Goal: Obtain resource: Download file/media

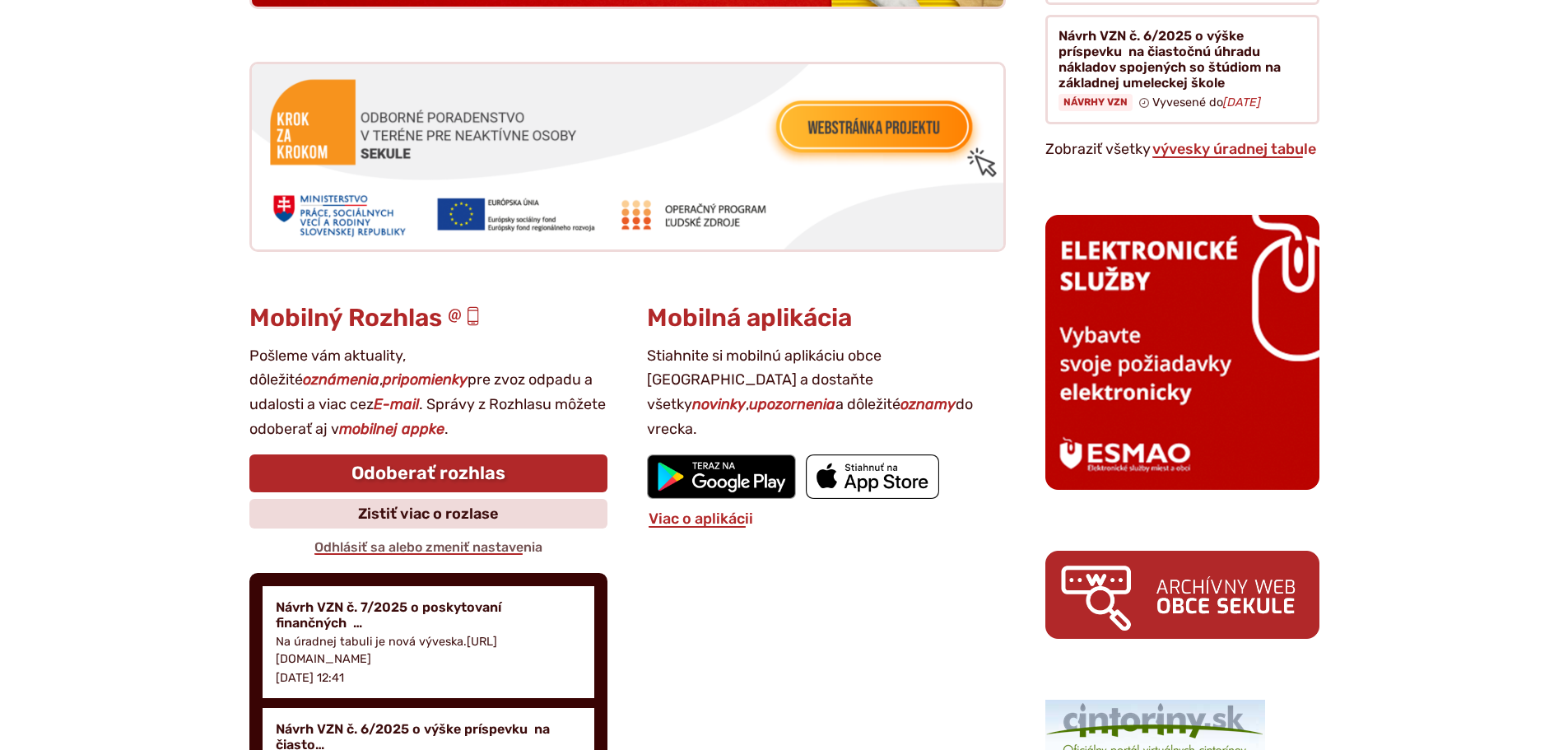
scroll to position [2057, 0]
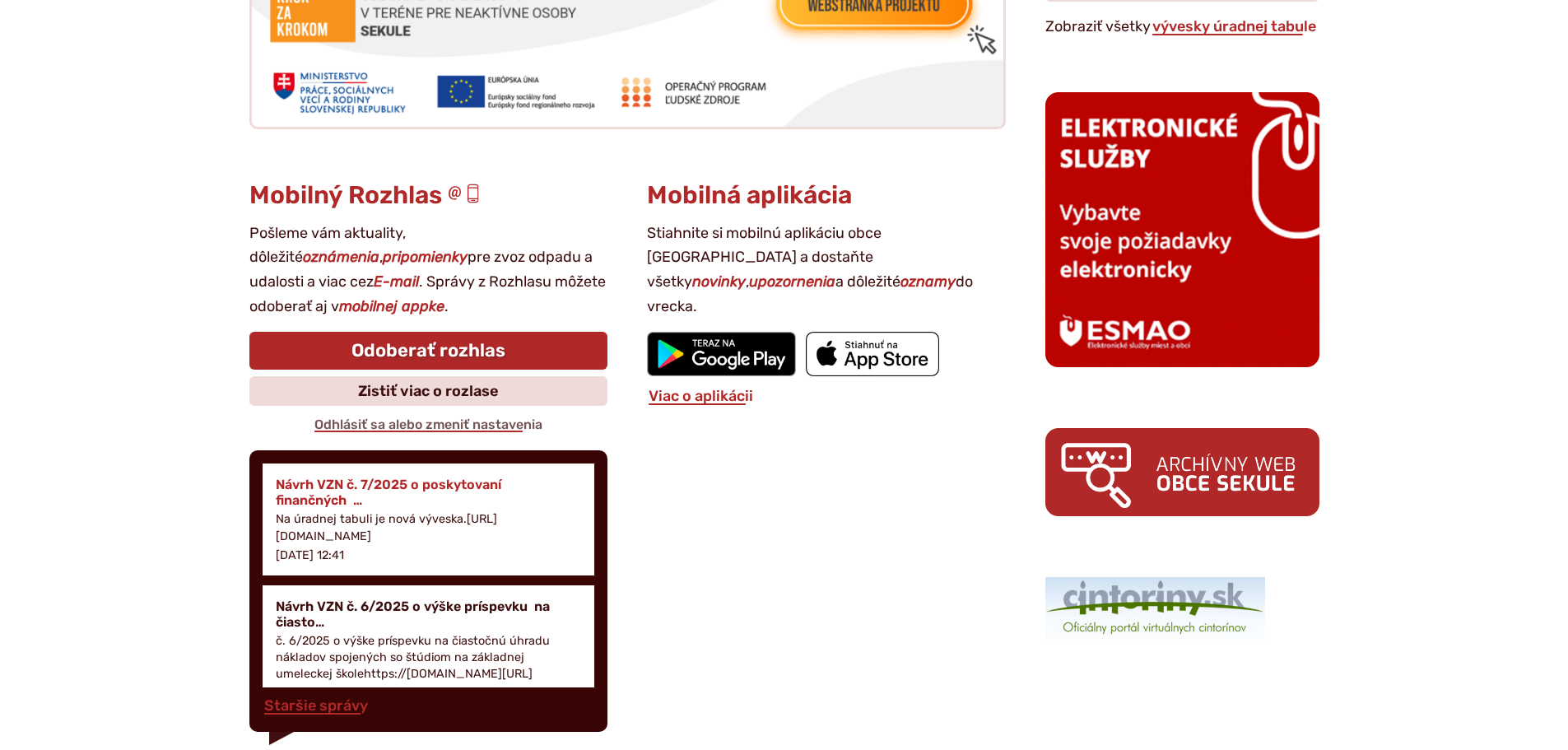
click at [334, 502] on h4 "Návrh VZN č. 7/2025 o poskytovaní finančných …" at bounding box center [429, 492] width 306 height 31
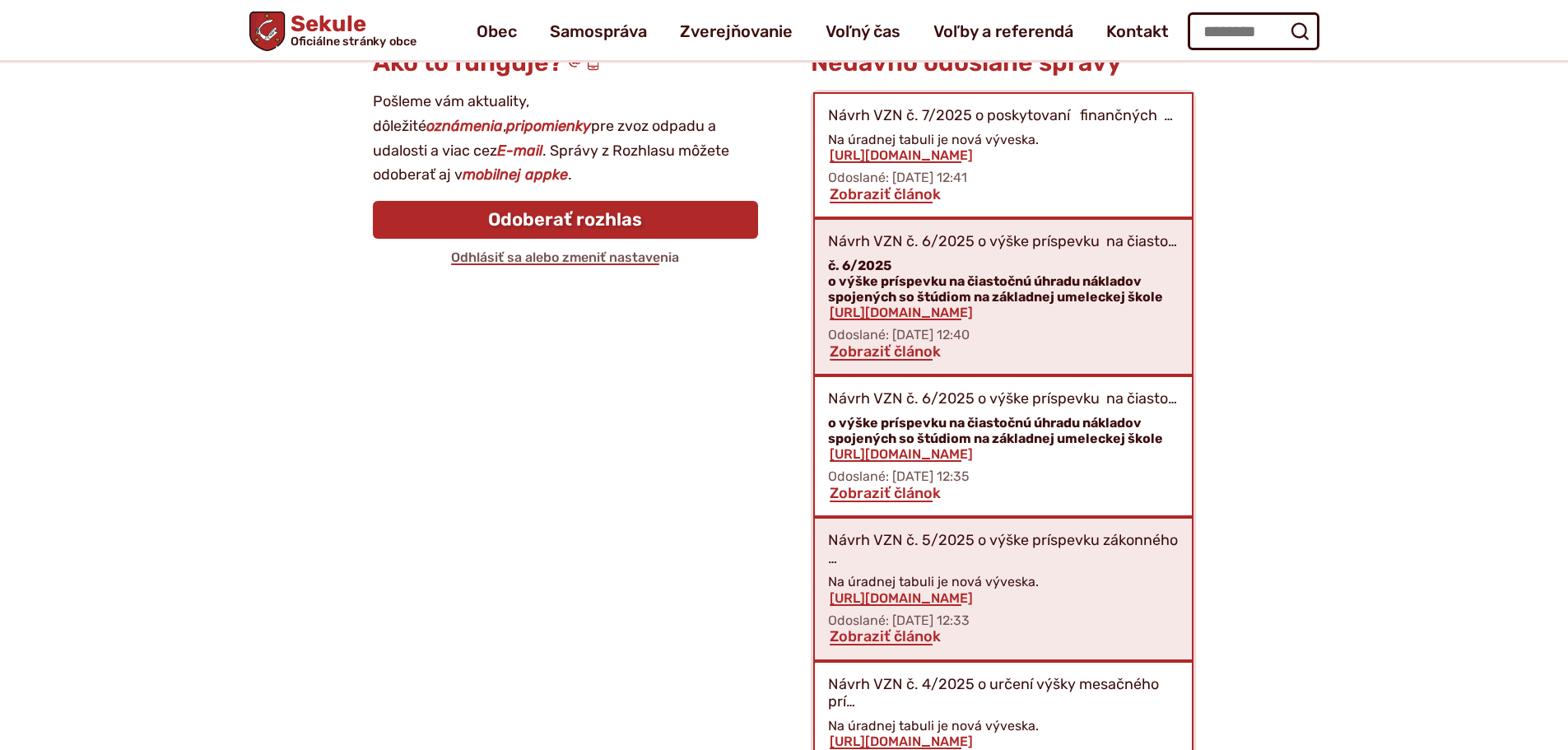
scroll to position [237, 0]
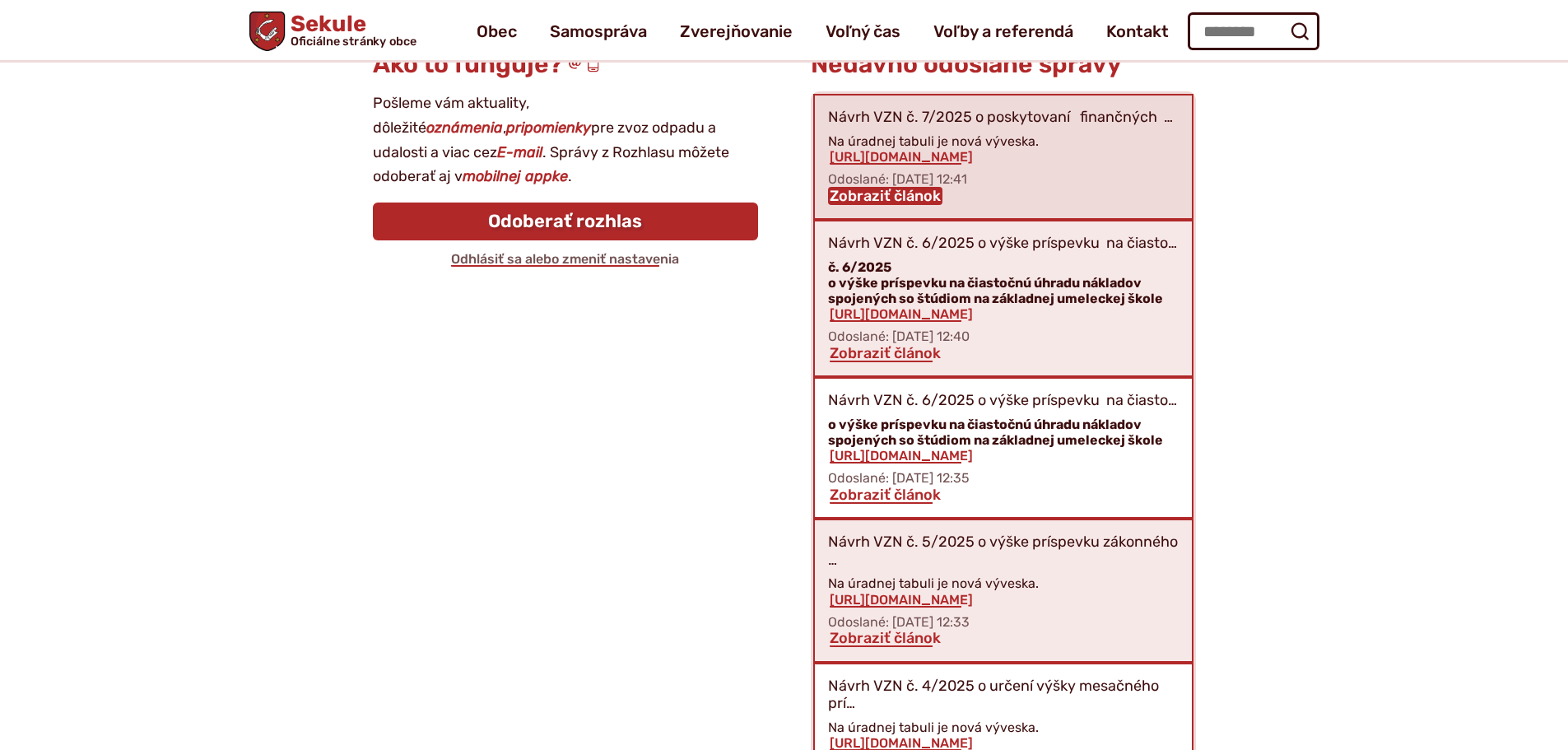
click at [867, 196] on link "Zobraziť článok" at bounding box center [885, 196] width 114 height 18
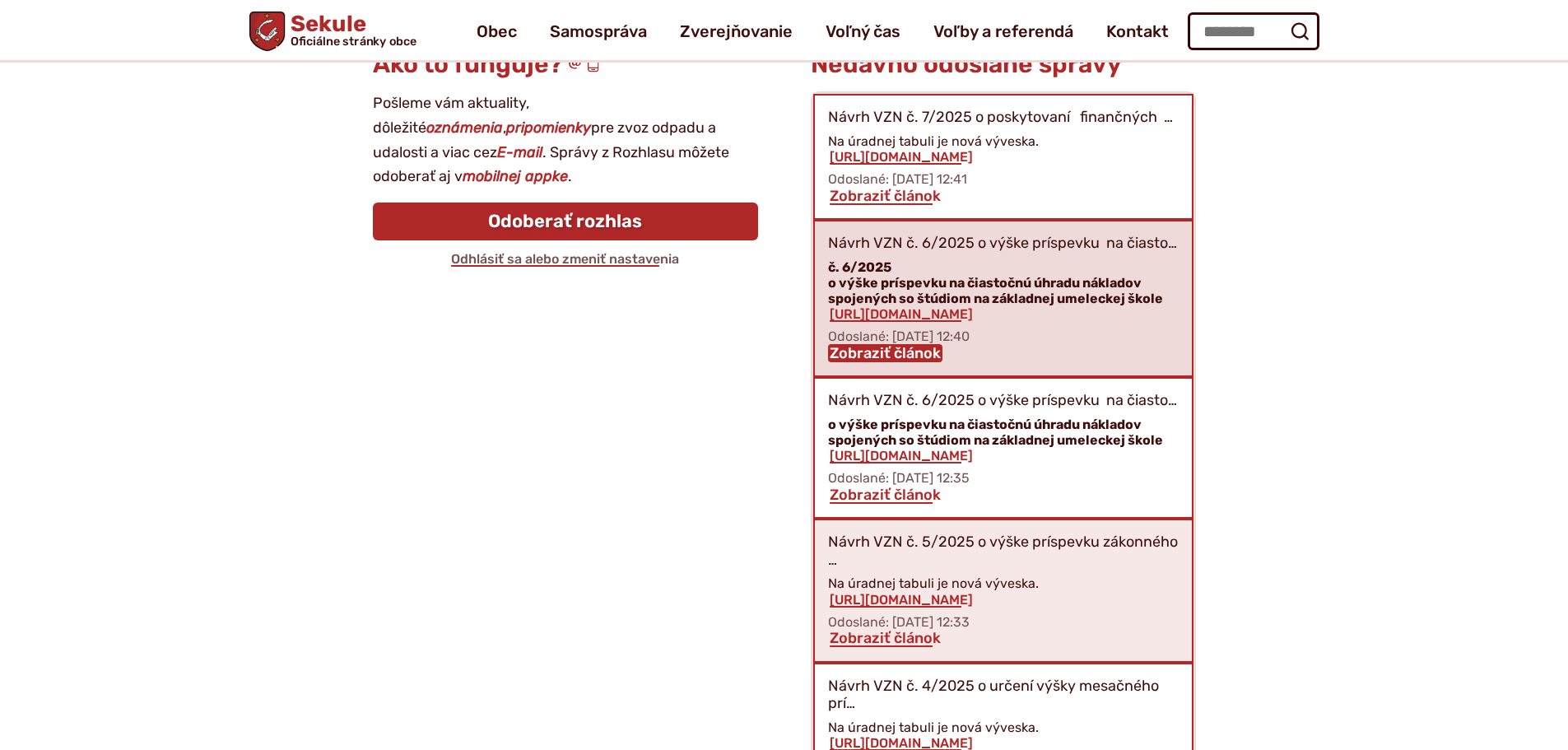
click at [890, 355] on link "Zobraziť článok" at bounding box center [885, 353] width 114 height 18
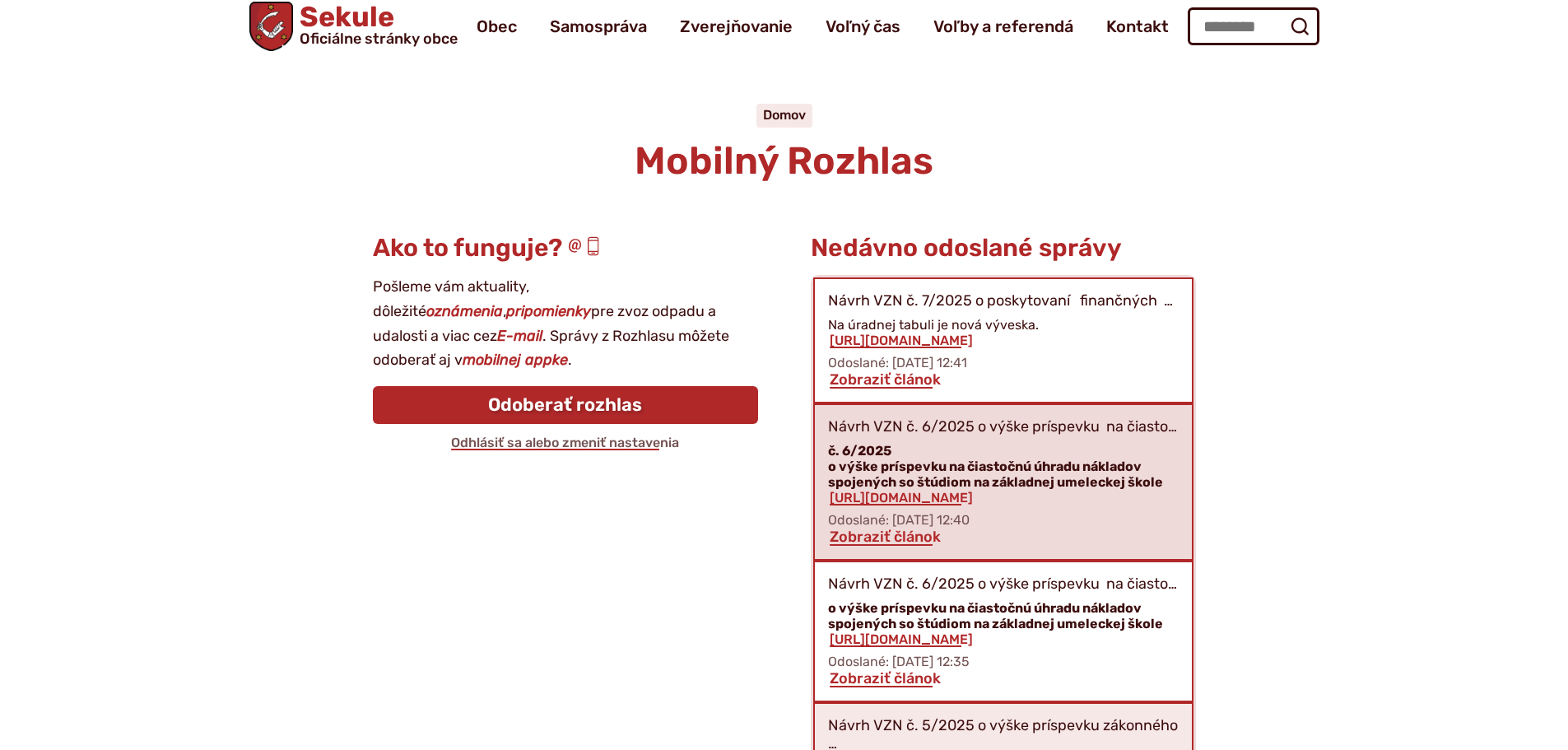
scroll to position [0, 0]
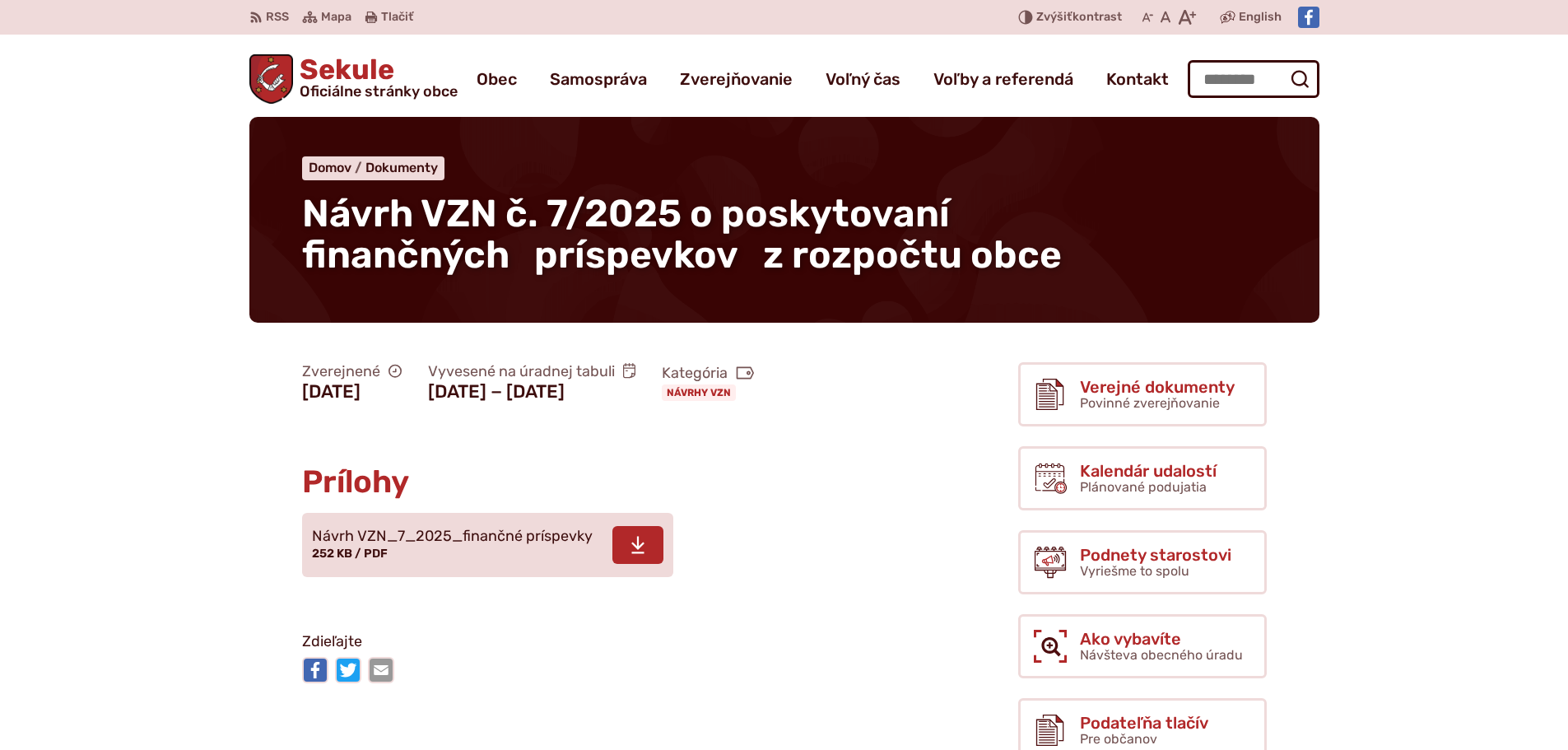
click at [423, 532] on span "Návrh VZN_7_2025_finančné príspevky" at bounding box center [452, 537] width 281 height 17
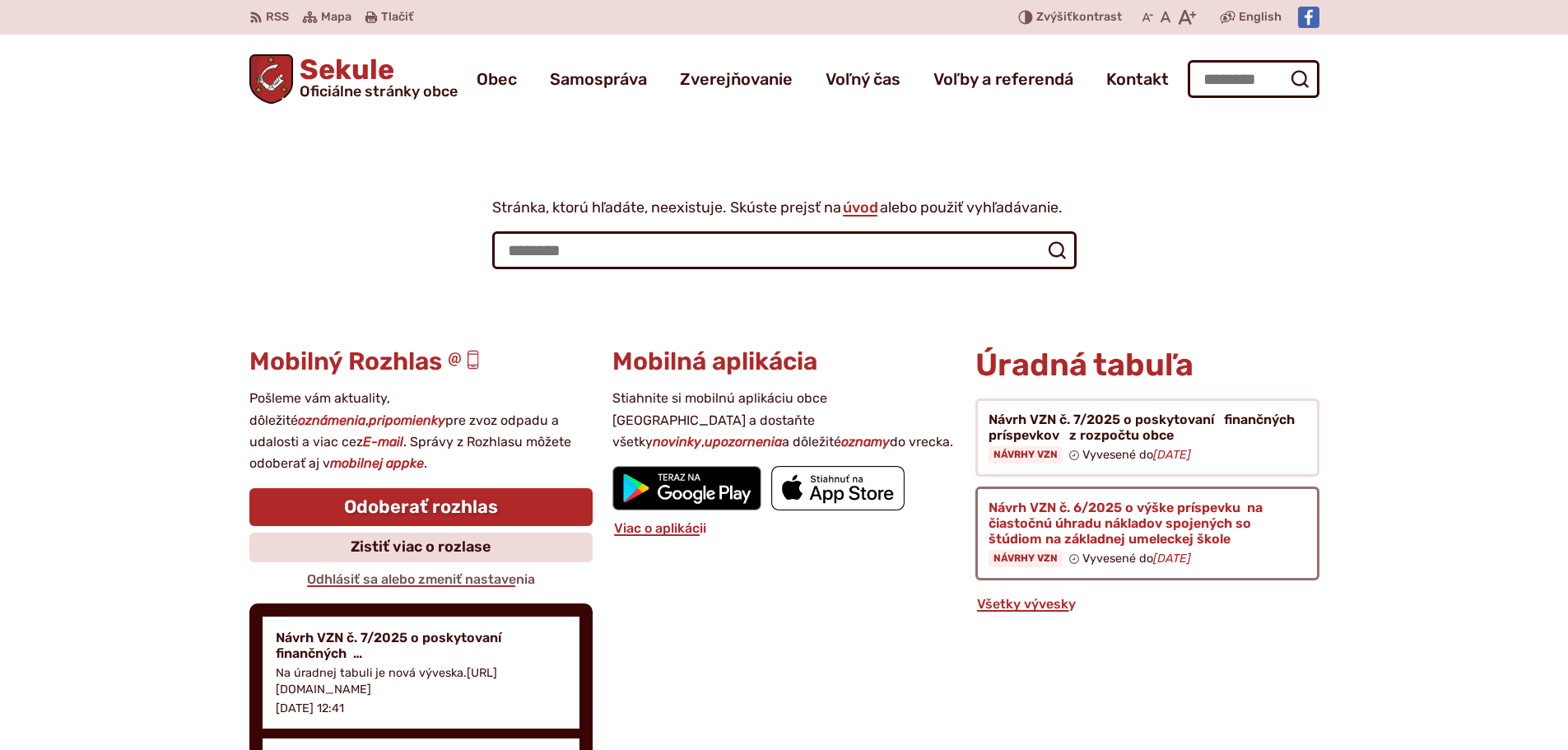
click at [1105, 523] on figure at bounding box center [1146, 534] width 343 height 94
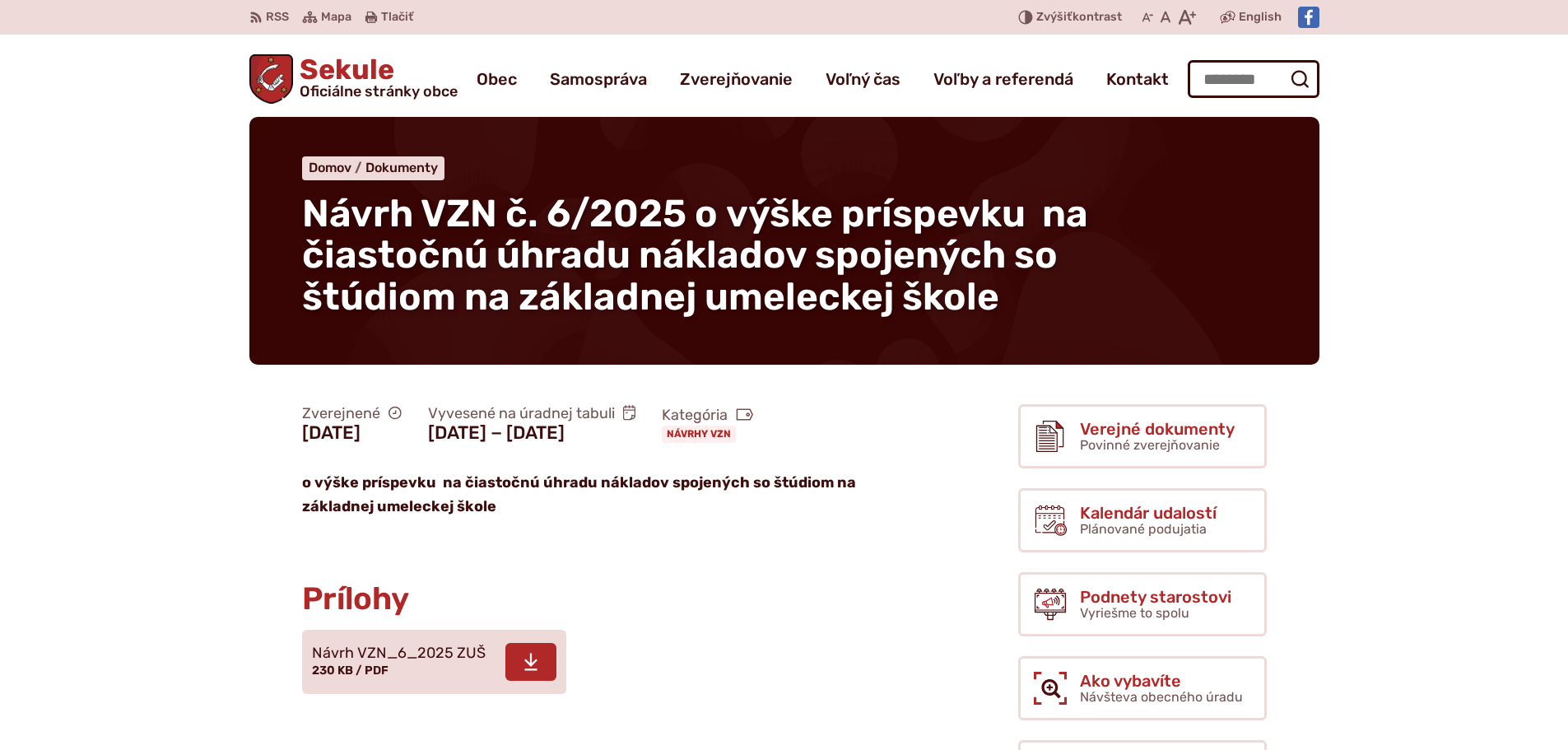
click at [367, 654] on span "Návrh VZN_6_2025 ZUŠ" at bounding box center [399, 654] width 174 height 17
